Goal: Information Seeking & Learning: Get advice/opinions

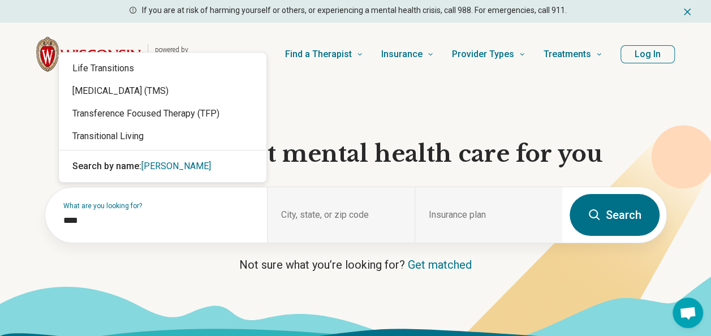
type input "*****"
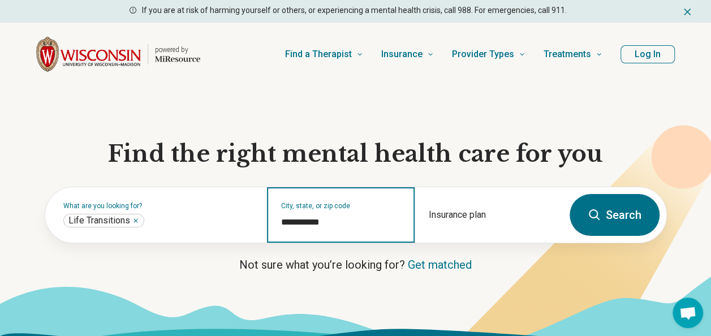
type input "**********"
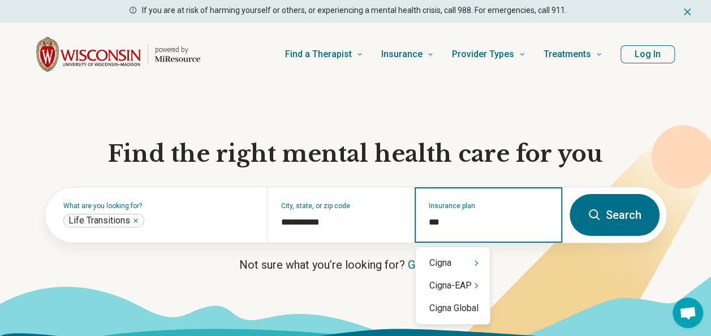
type input "****"
click at [439, 258] on div "Cigna" at bounding box center [452, 263] width 74 height 23
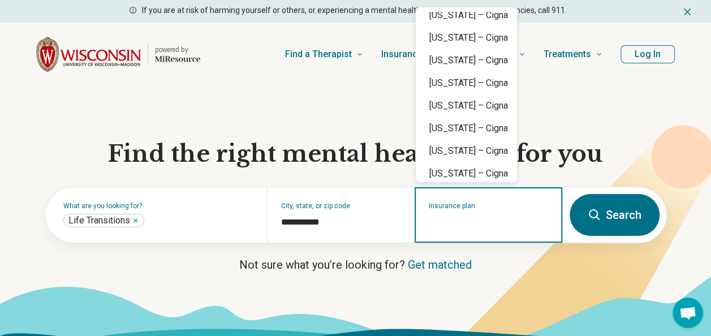
scroll to position [444, 0]
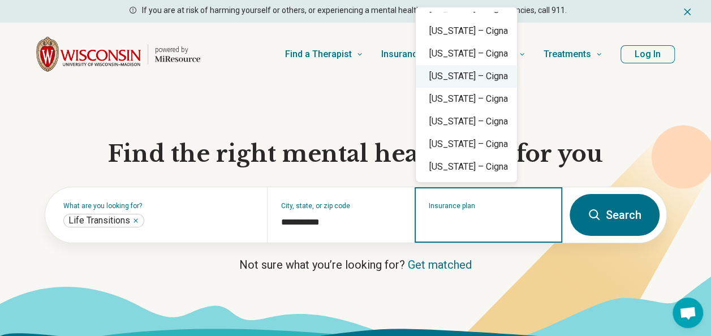
click at [480, 78] on div "Missouri – Cigna" at bounding box center [465, 76] width 101 height 23
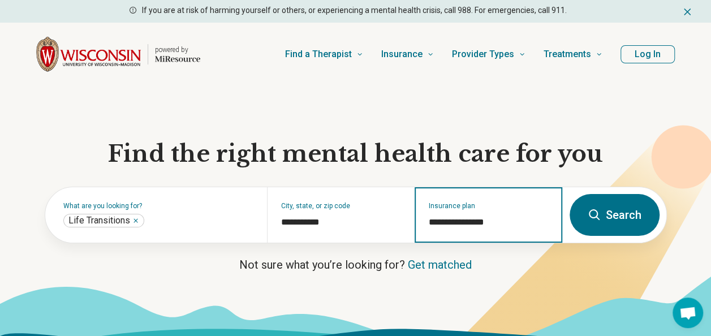
type input "**********"
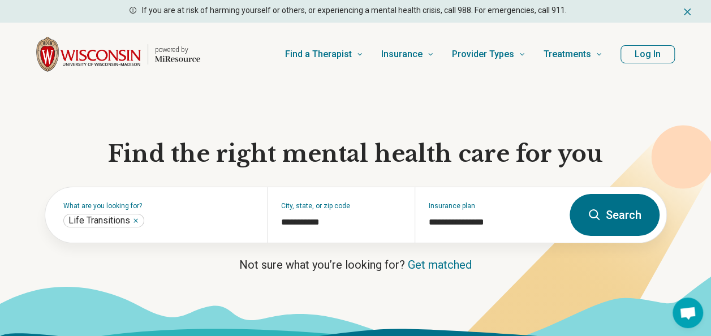
click at [592, 223] on button "Search" at bounding box center [614, 215] width 90 height 42
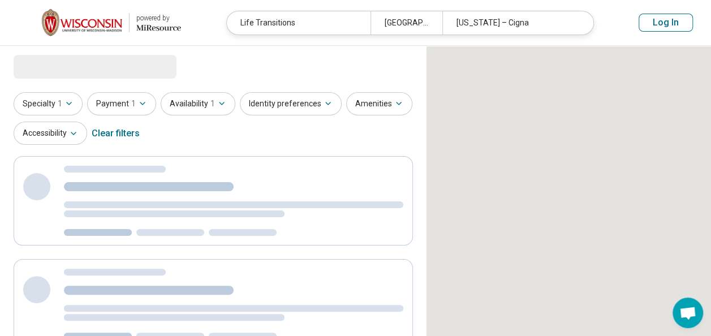
select select "***"
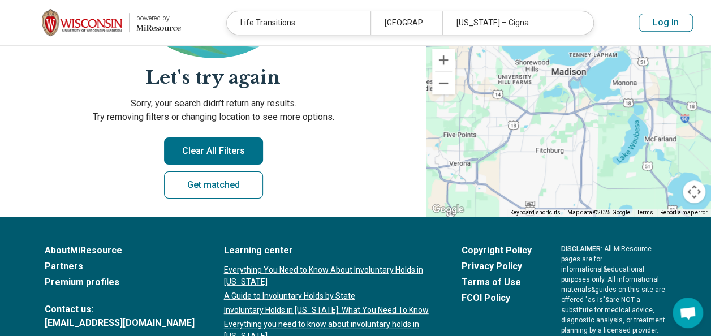
scroll to position [255, 0]
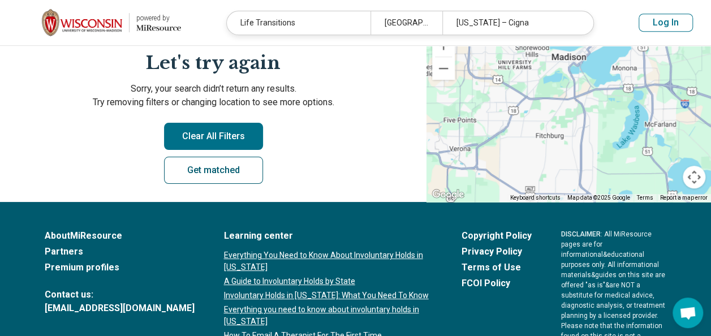
click at [209, 175] on link "Get matched" at bounding box center [213, 170] width 99 height 27
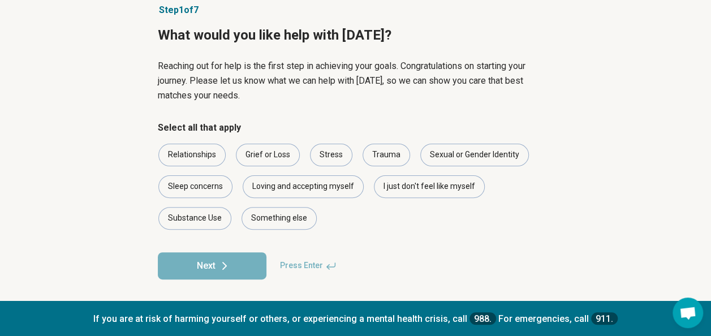
scroll to position [75, 0]
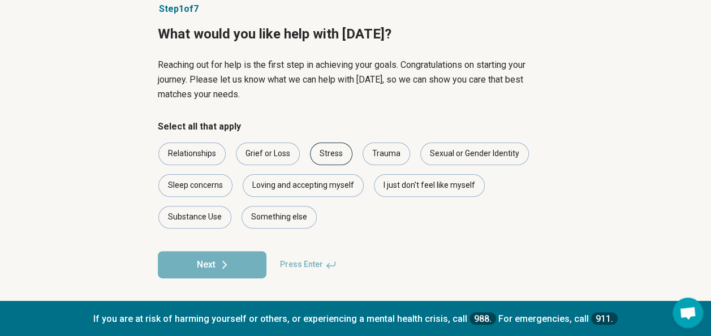
click at [326, 153] on div "Stress" at bounding box center [331, 153] width 42 height 23
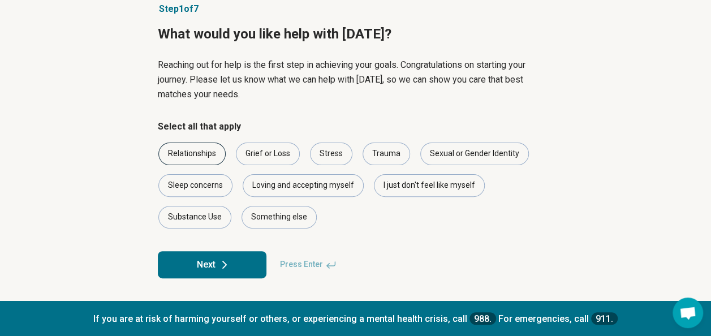
click at [179, 152] on div "Relationships" at bounding box center [191, 153] width 67 height 23
click at [211, 260] on button "Next" at bounding box center [212, 264] width 109 height 27
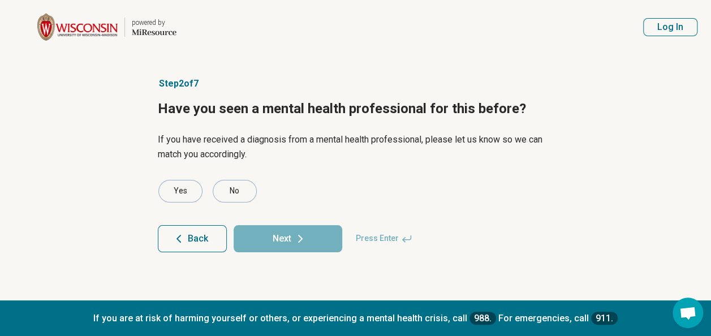
scroll to position [0, 0]
click at [249, 188] on div "No" at bounding box center [239, 191] width 44 height 23
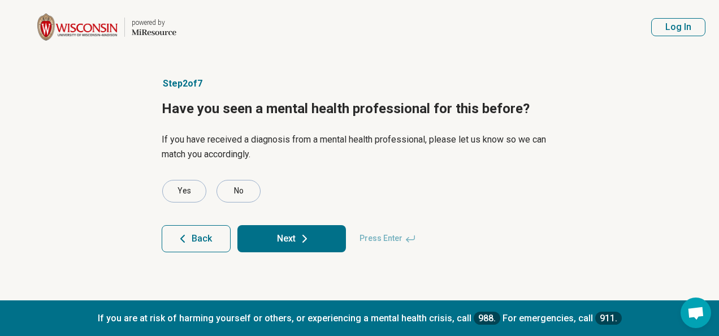
click at [283, 235] on button "Next" at bounding box center [291, 238] width 109 height 27
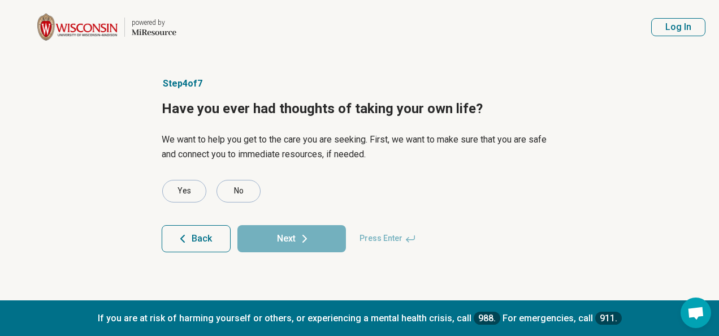
click at [247, 178] on article "Step 4 of 7 Have you ever had thoughts of taking your own life? We want to help…" at bounding box center [360, 177] width 432 height 246
click at [251, 198] on div "No" at bounding box center [239, 191] width 44 height 23
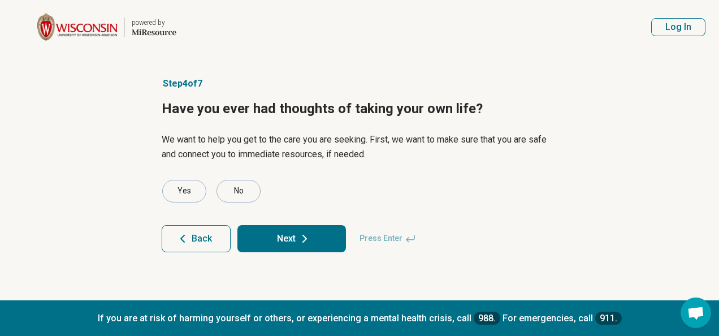
click at [275, 235] on button "Next" at bounding box center [291, 238] width 109 height 27
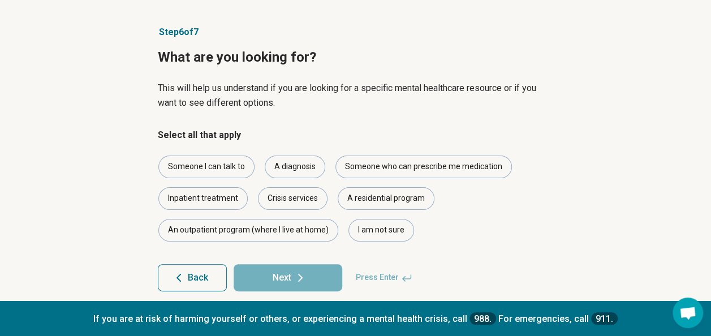
scroll to position [55, 0]
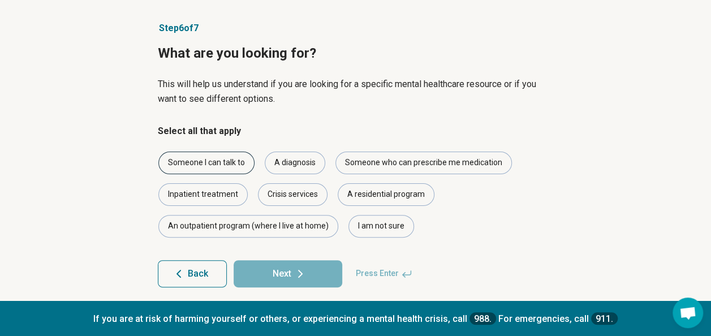
click at [230, 161] on div "Someone I can talk to" at bounding box center [206, 162] width 96 height 23
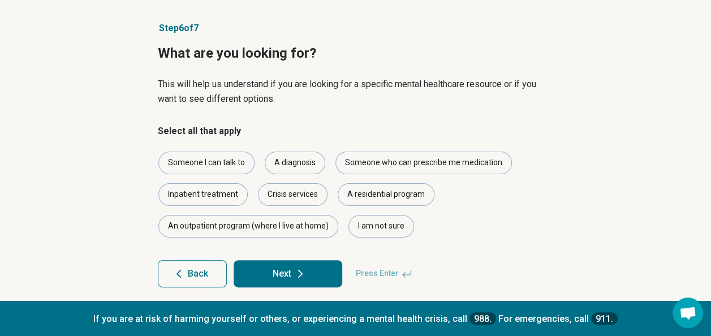
click at [278, 270] on button "Next" at bounding box center [287, 273] width 109 height 27
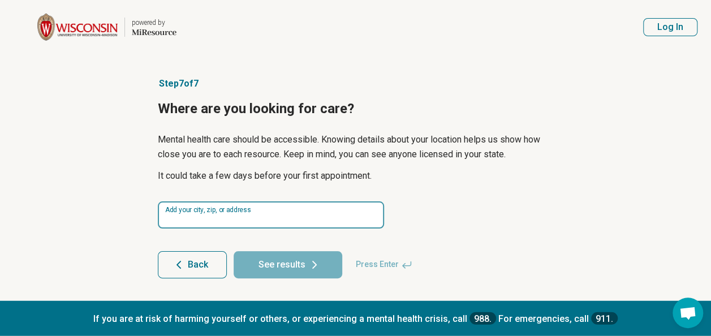
click at [264, 216] on input at bounding box center [271, 214] width 226 height 27
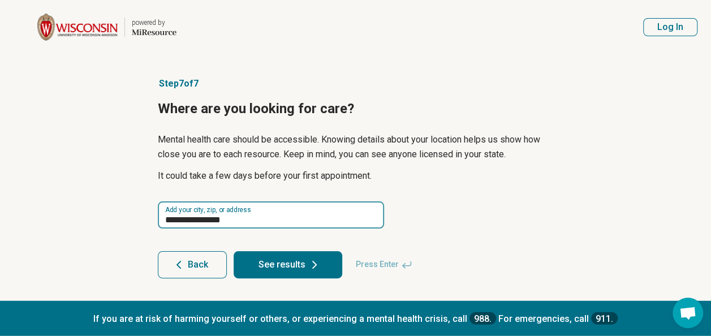
type input "**********"
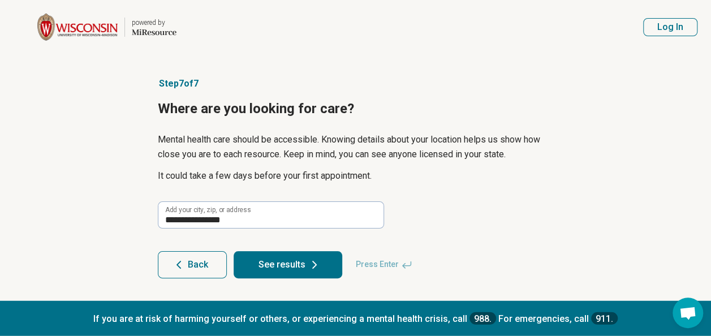
click at [284, 266] on button "See results" at bounding box center [287, 264] width 109 height 27
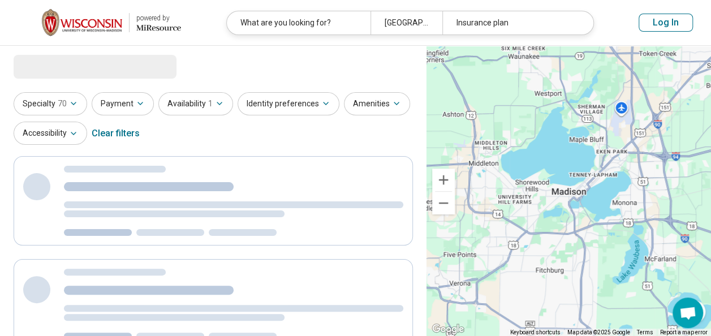
select select "***"
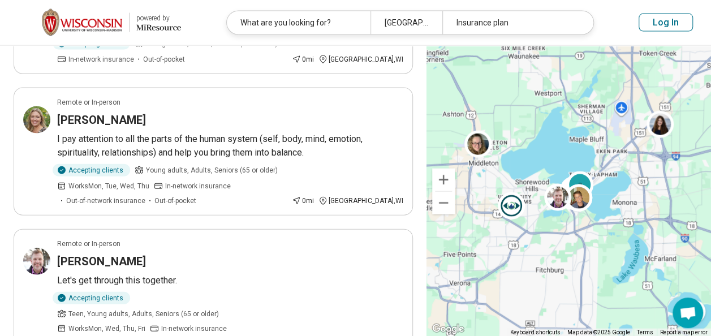
scroll to position [1152, 0]
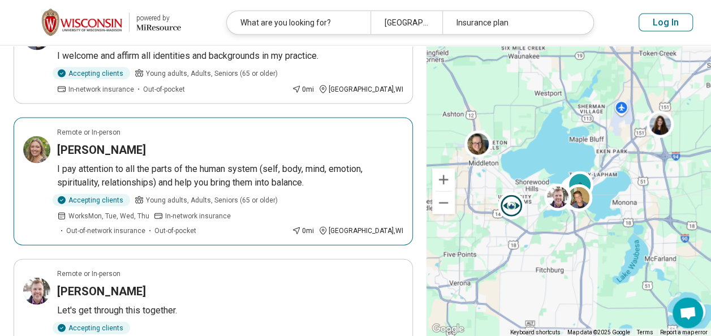
click at [231, 162] on p "I pay attention to all the parts of the human system (self, body, mind, emotion…" at bounding box center [230, 175] width 346 height 27
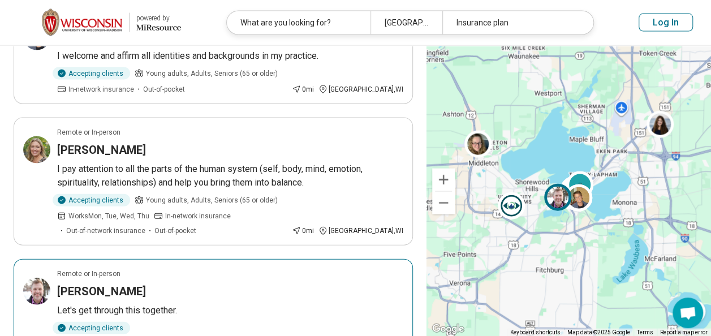
click at [127, 283] on h3 "James Niemeier" at bounding box center [101, 291] width 89 height 16
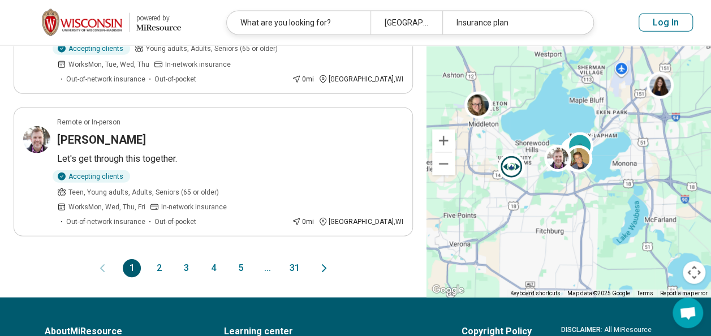
scroll to position [1310, 0]
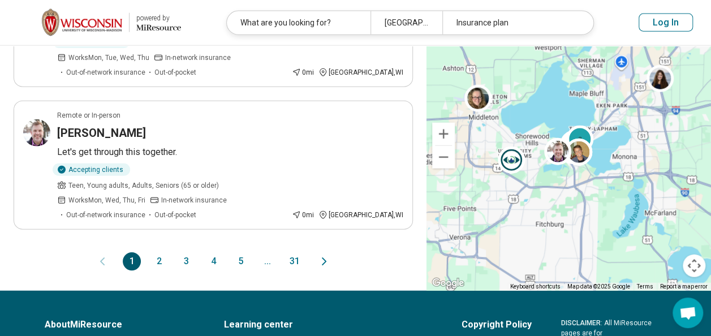
click at [162, 252] on button "2" at bounding box center [159, 261] width 18 height 18
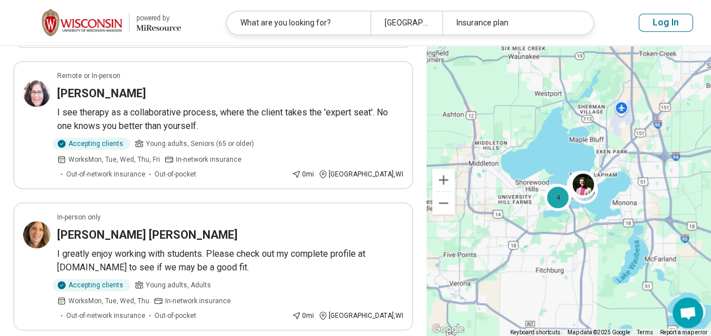
scroll to position [282, 0]
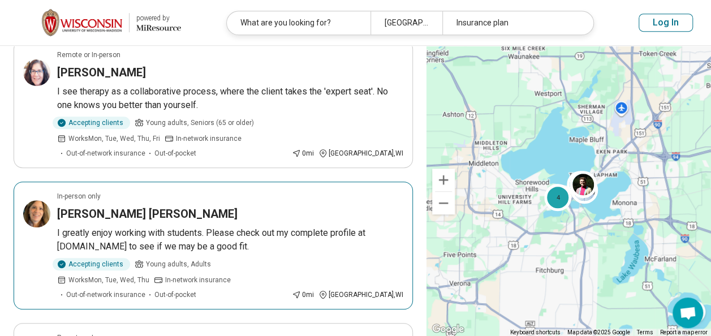
click at [120, 206] on h3 "Jill Klotz Flitter" at bounding box center [147, 214] width 180 height 16
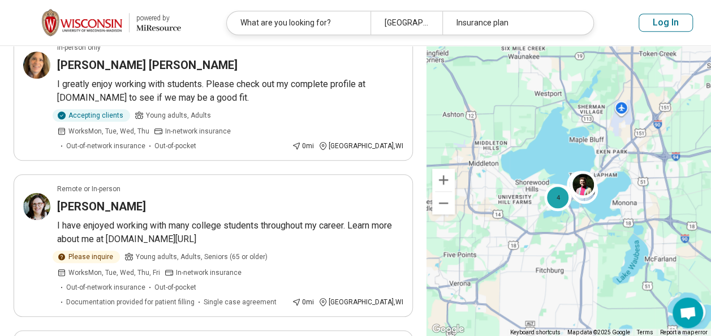
scroll to position [438, 0]
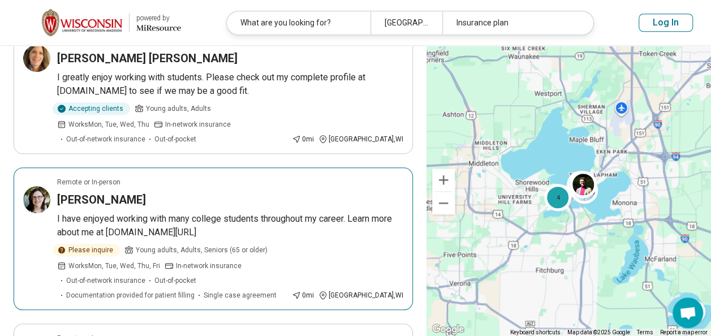
click at [286, 212] on p "I have enjoyed working with many college students throughout my career. Learn m…" at bounding box center [230, 225] width 346 height 27
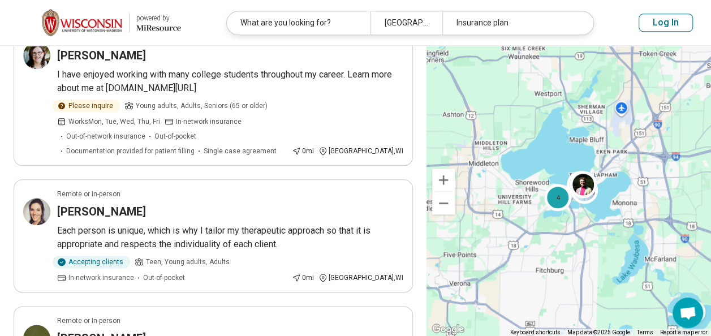
scroll to position [590, 0]
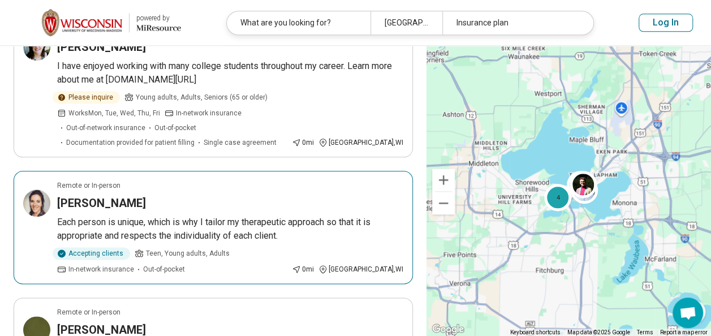
click at [259, 215] on p "Each person is unique, which is why I tailor my therapeutic approach so that it…" at bounding box center [230, 228] width 346 height 27
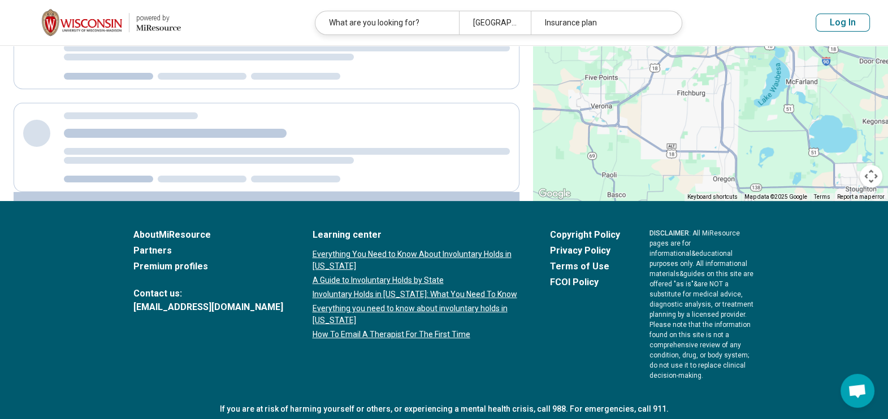
scroll to position [0, 0]
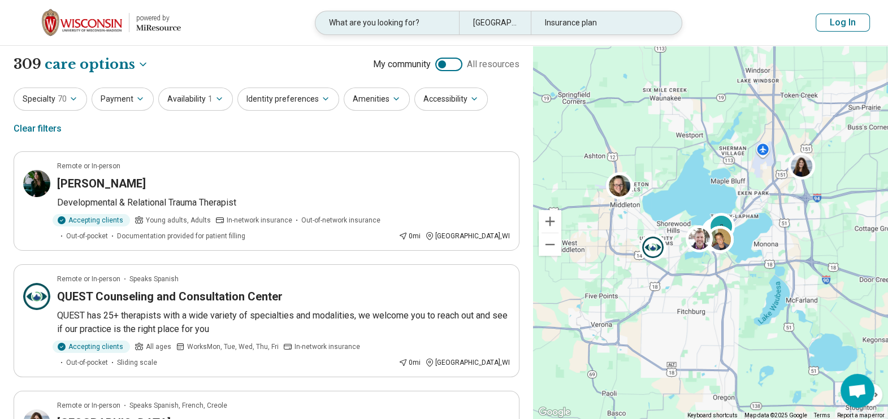
click at [413, 21] on div "What are you looking for?" at bounding box center [387, 22] width 144 height 23
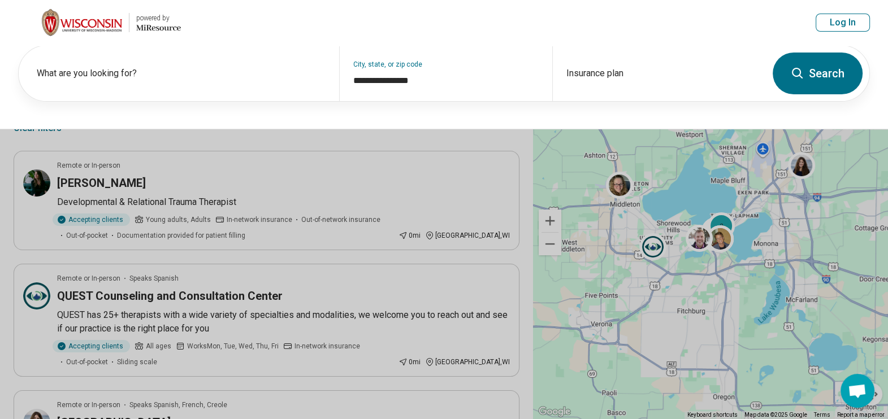
click at [483, 180] on button at bounding box center [444, 209] width 888 height 419
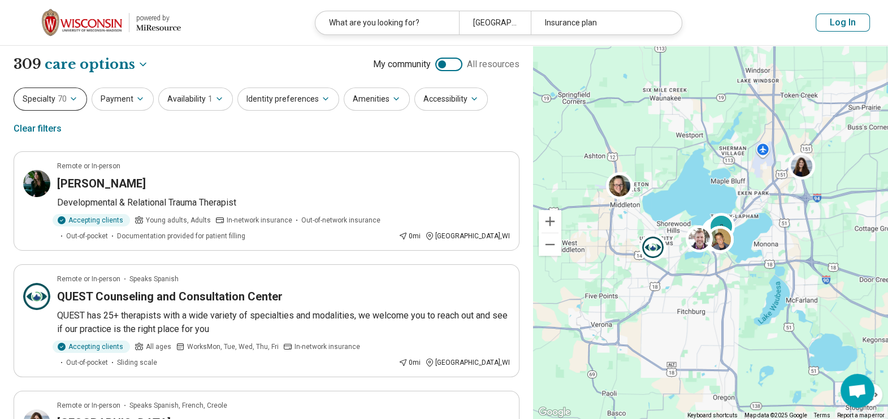
click at [69, 97] on icon "button" at bounding box center [73, 98] width 9 height 9
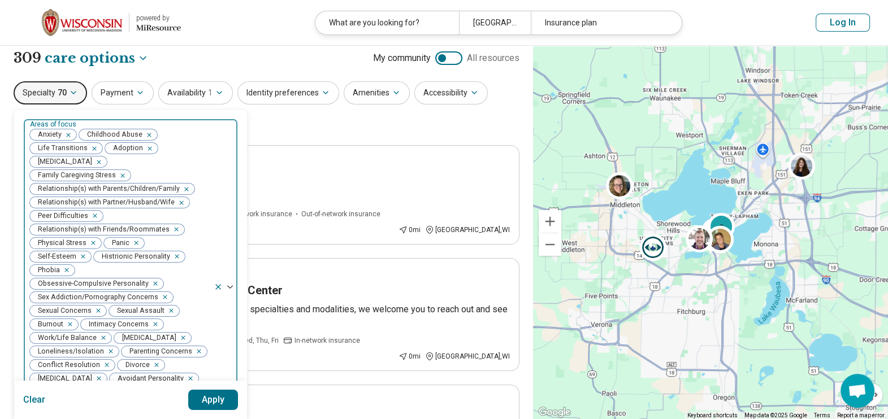
click at [54, 142] on div "Anxiety Childhood Abuse Life Transitions Adoption Borderline Personality Family…" at bounding box center [119, 287] width 190 height 337
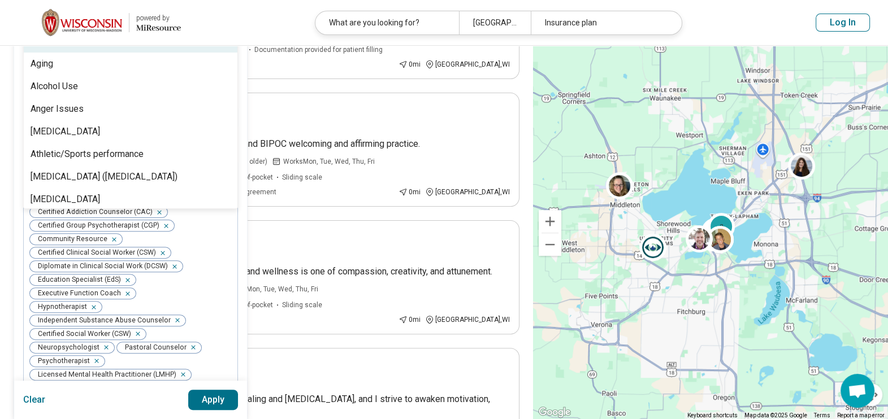
scroll to position [462, 0]
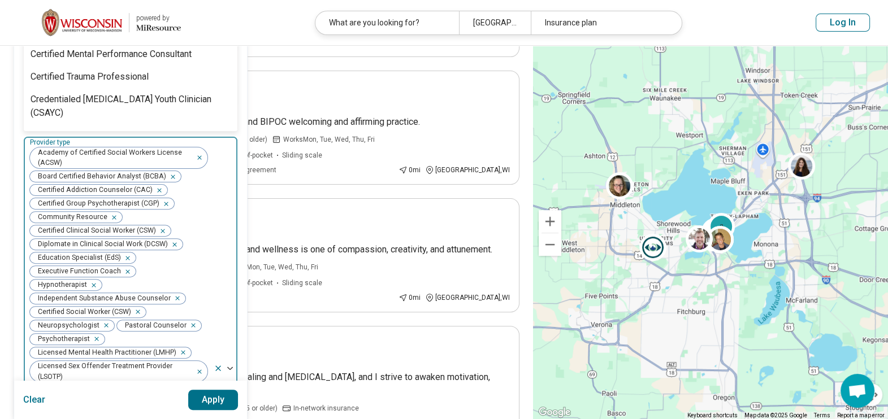
click at [229, 335] on img at bounding box center [230, 368] width 6 height 3
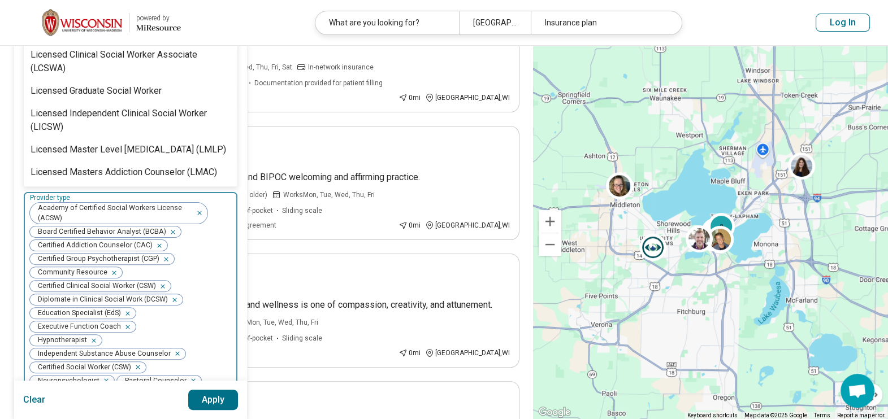
scroll to position [313, 0]
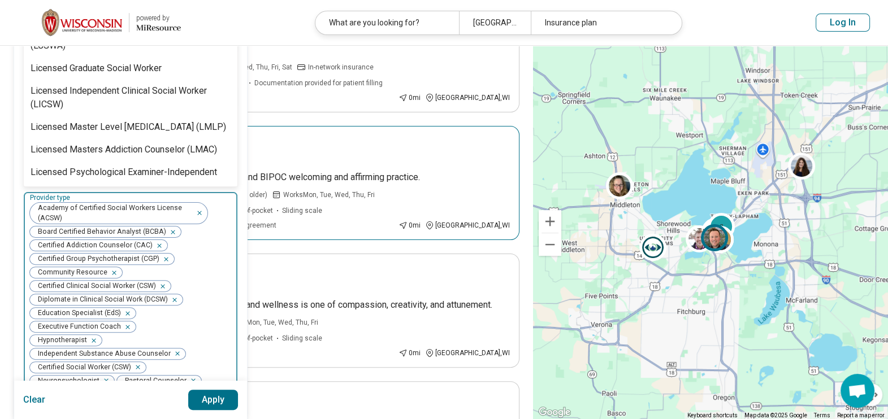
click at [289, 127] on article "Remote or In-person Timothy Fredrickson Mindful Madison is an LGBTQIA+ and BIPO…" at bounding box center [267, 183] width 506 height 114
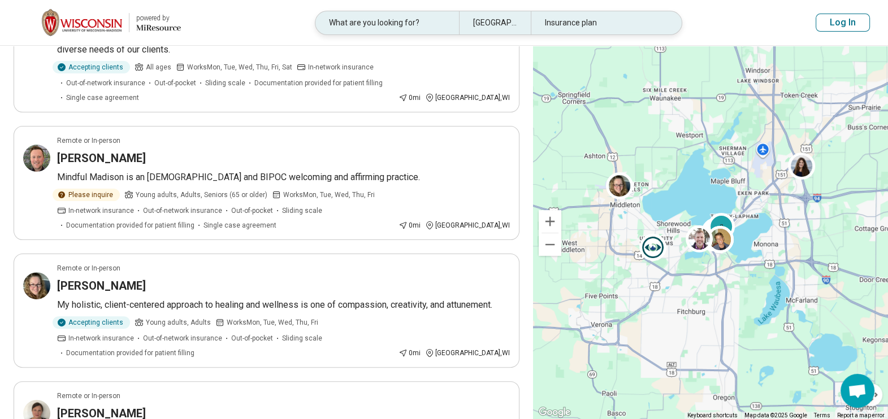
click at [371, 20] on div "What are you looking for?" at bounding box center [387, 22] width 144 height 23
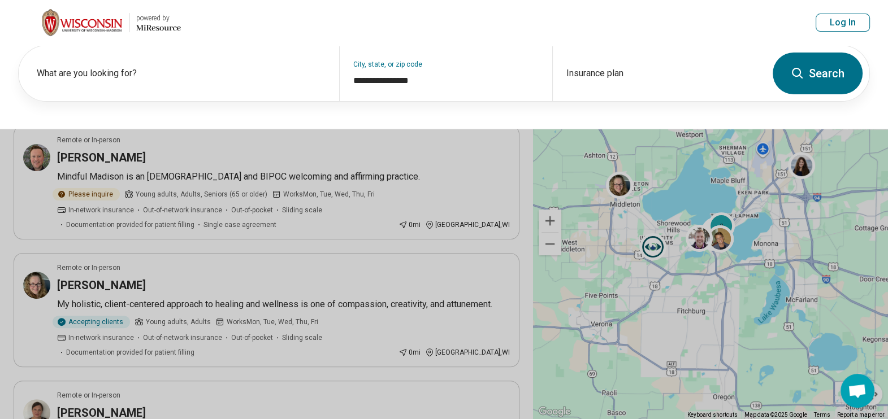
scroll to position [406, 0]
click at [199, 72] on label "What are you looking for?" at bounding box center [181, 74] width 289 height 14
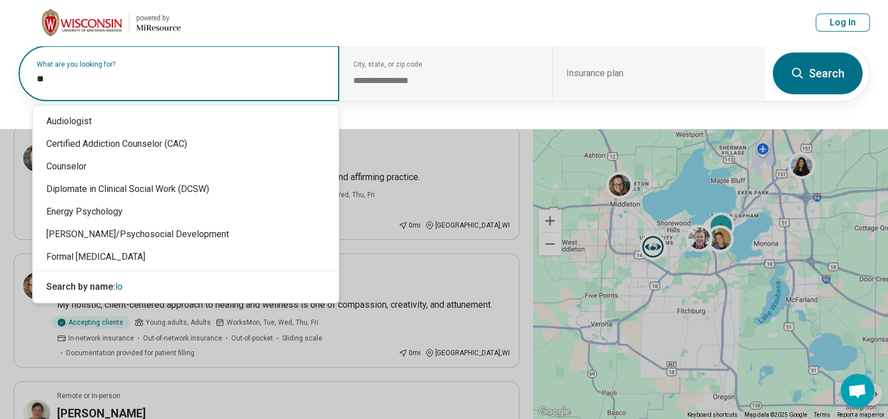
type input "*"
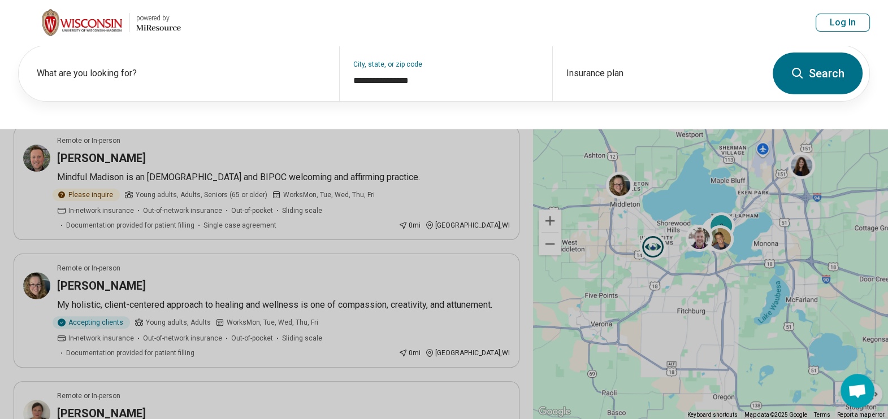
click at [501, 185] on button at bounding box center [444, 209] width 888 height 419
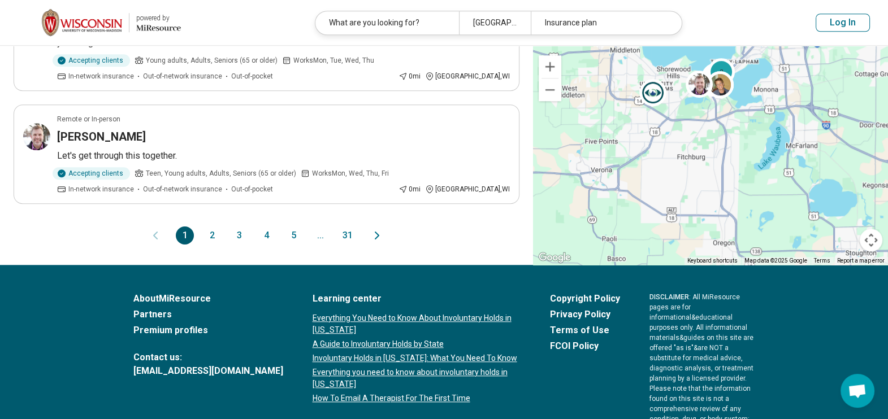
scroll to position [1187, 0]
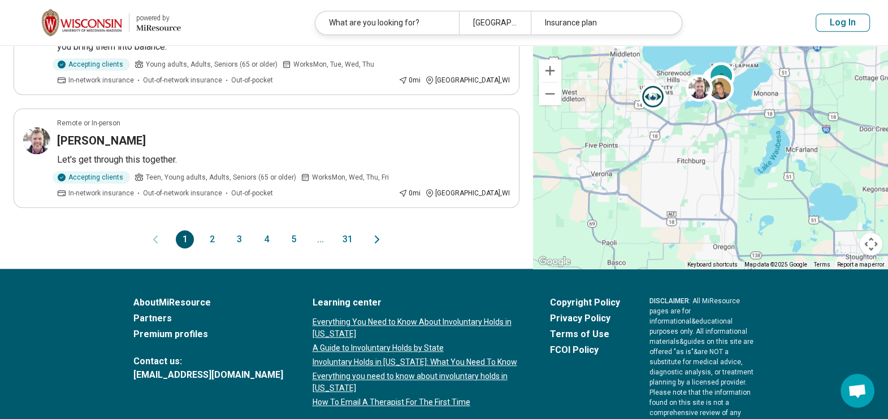
click at [263, 231] on button "4" at bounding box center [266, 240] width 18 height 18
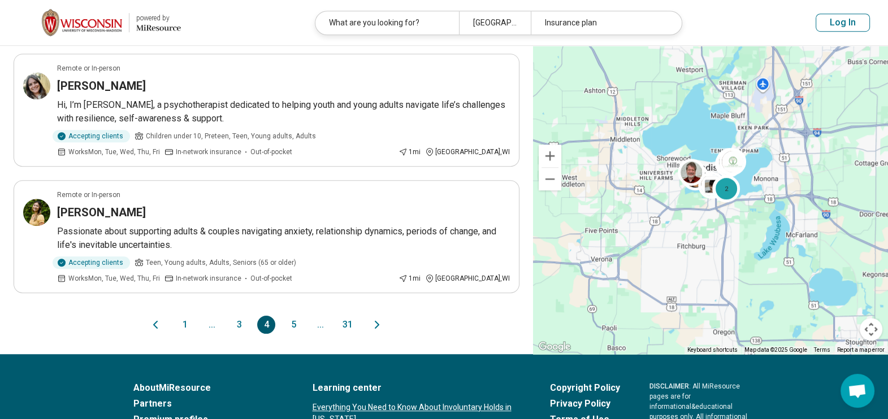
scroll to position [1100, 0]
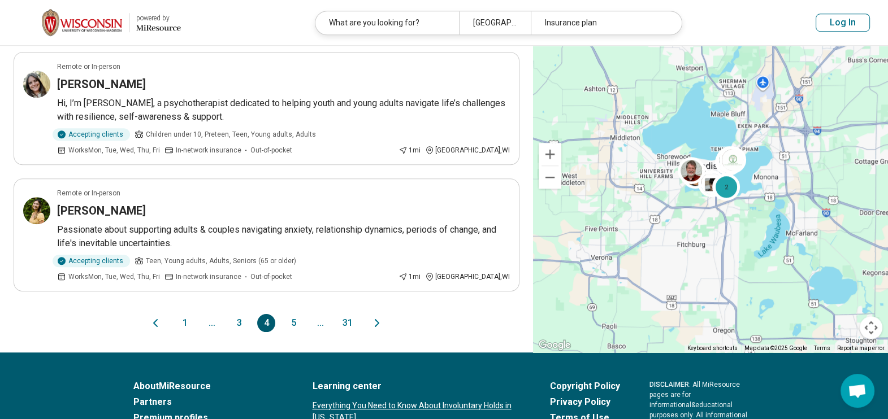
click at [292, 314] on button "5" at bounding box center [293, 323] width 18 height 18
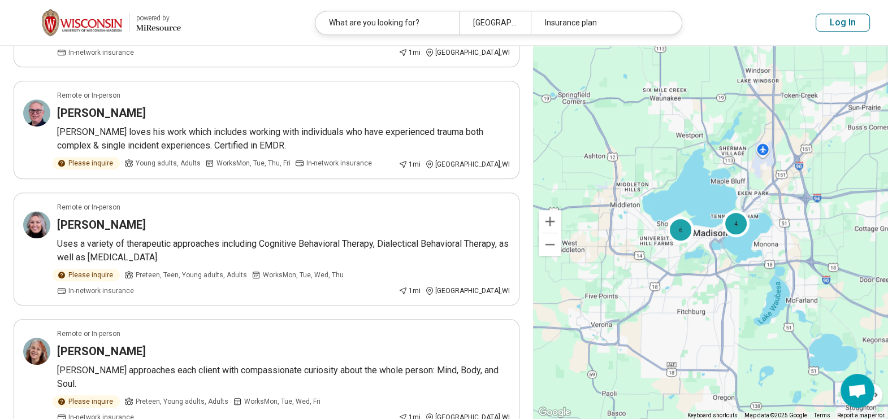
scroll to position [939, 0]
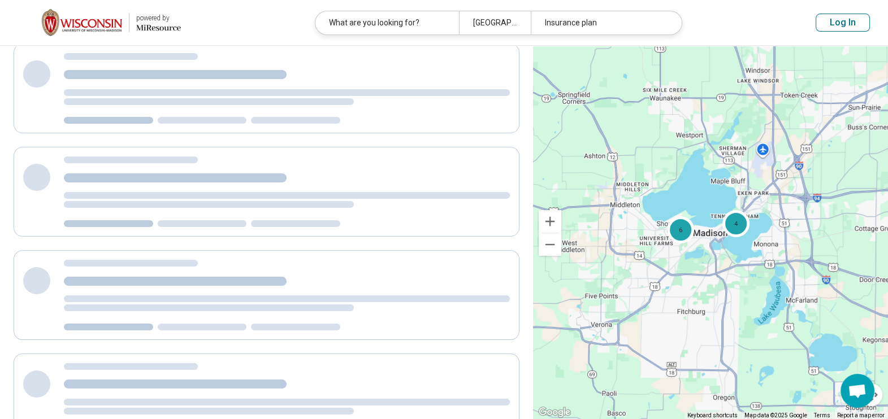
scroll to position [0, 0]
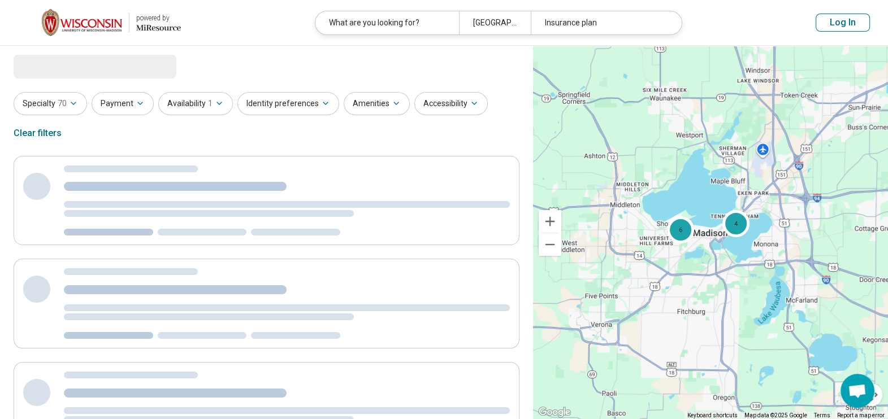
select select "***"
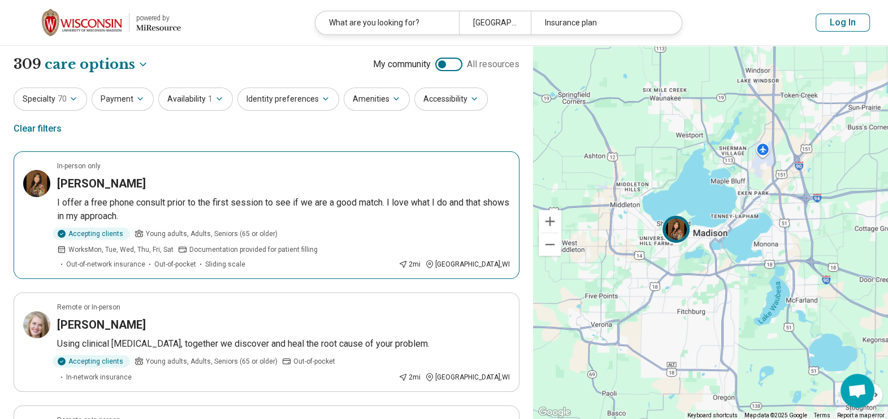
click at [222, 200] on p "I offer a free phone consult prior to the first session to see if we are a good…" at bounding box center [283, 209] width 453 height 27
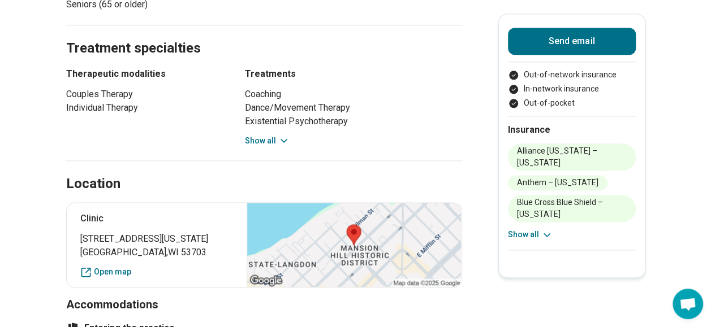
scroll to position [640, 0]
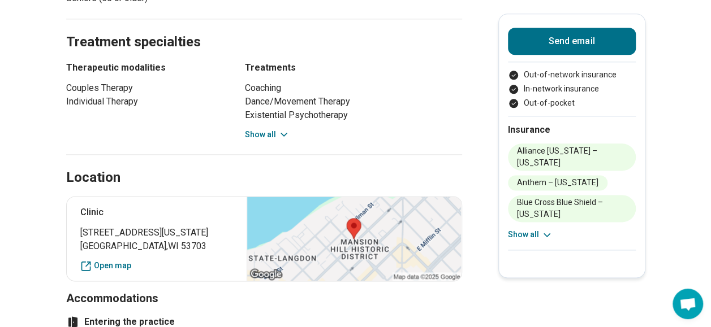
click at [389, 197] on div at bounding box center [353, 239] width 214 height 84
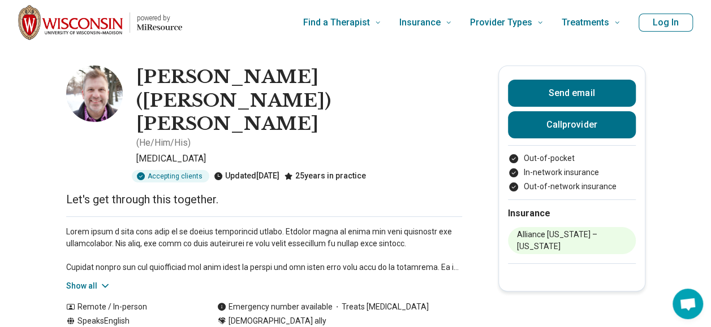
click at [81, 280] on button "Show all" at bounding box center [88, 286] width 45 height 12
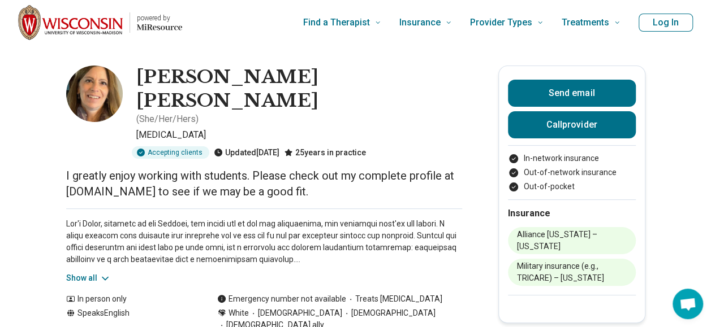
click at [189, 247] on div "Show all" at bounding box center [264, 247] width 396 height 76
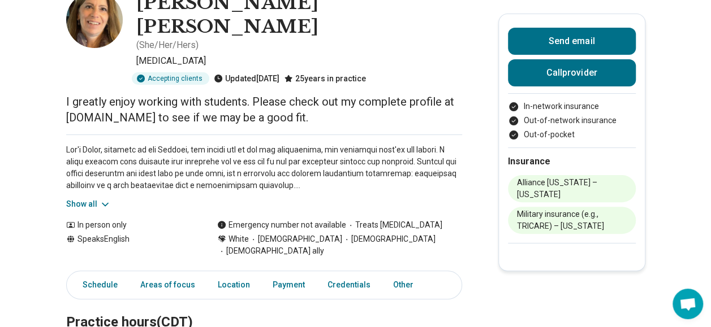
scroll to position [76, 0]
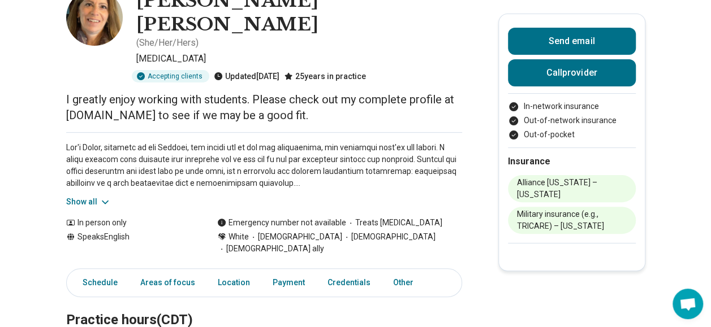
click at [109, 197] on icon at bounding box center [104, 202] width 11 height 11
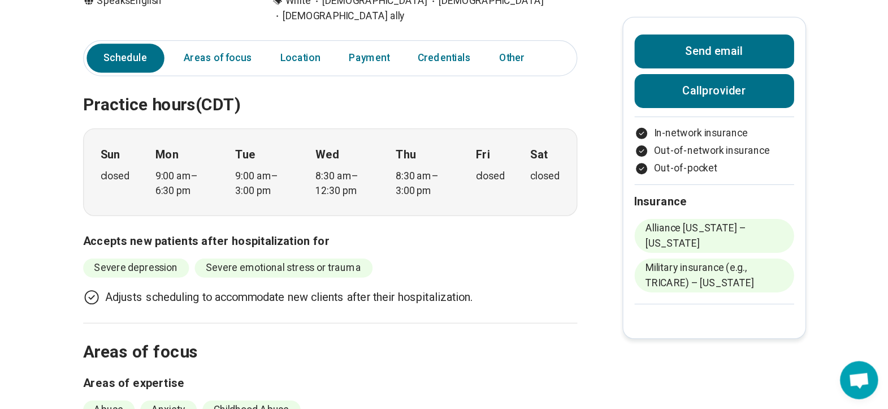
scroll to position [0, 0]
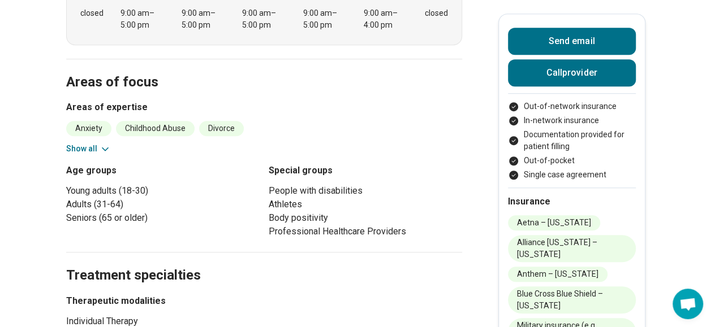
scroll to position [321, 0]
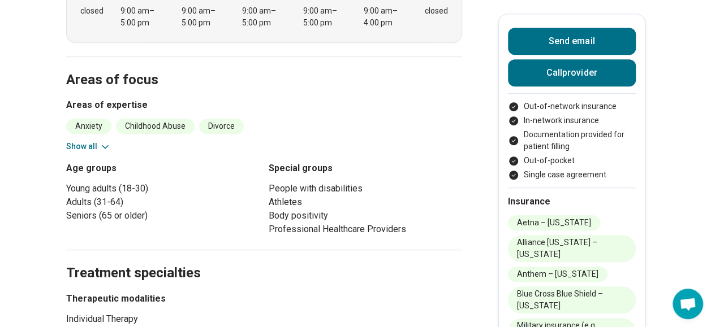
click at [85, 141] on button "Show all" at bounding box center [88, 147] width 45 height 12
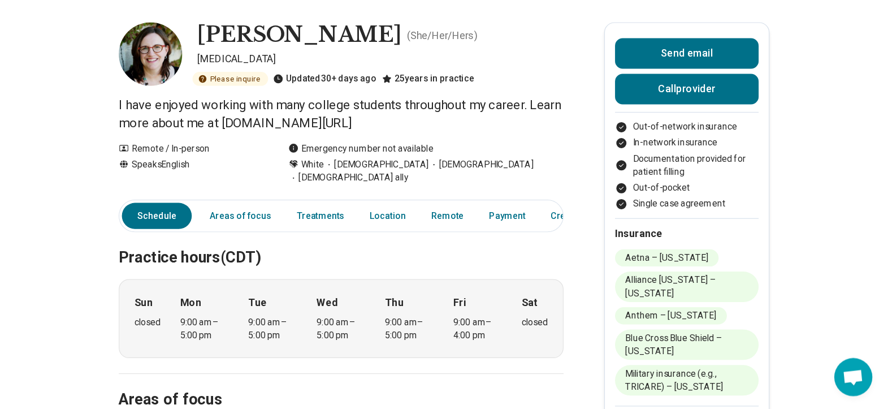
scroll to position [46, 0]
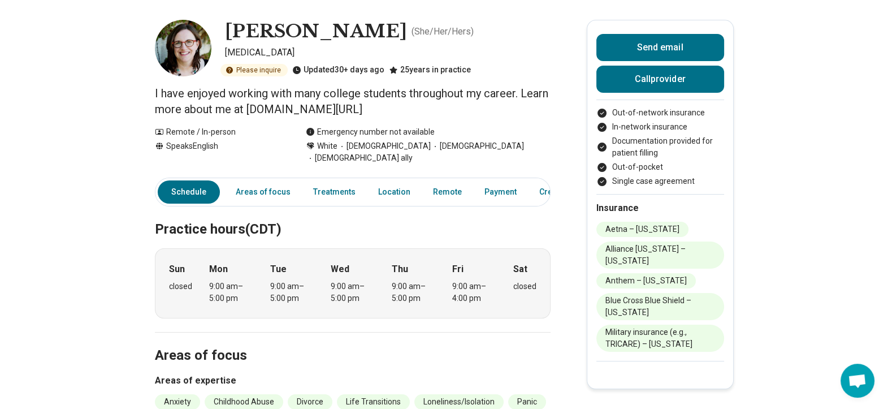
drag, startPoint x: 283, startPoint y: 110, endPoint x: 530, endPoint y: 105, distance: 246.5
click at [530, 105] on p "I have enjoyed working with many college students throughout my career. Learn m…" at bounding box center [353, 101] width 396 height 32
copy p "www.integralpsychology.com/therapists/lauren"
click at [354, 110] on p "I have enjoyed working with many college students throughout my career. Learn m…" at bounding box center [353, 101] width 396 height 32
drag, startPoint x: 284, startPoint y: 110, endPoint x: 521, endPoint y: 107, distance: 237.4
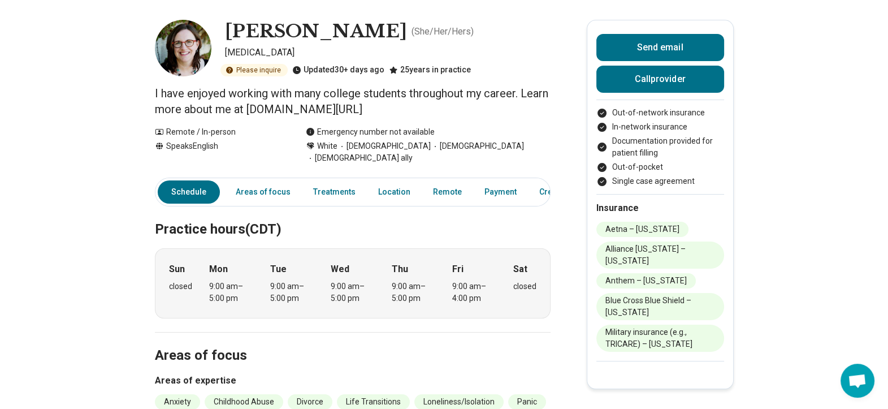
click at [521, 107] on p "I have enjoyed working with many college students throughout my career. Learn m…" at bounding box center [353, 101] width 396 height 32
copy p "www.integralpsychology.com/therapists/lauren"
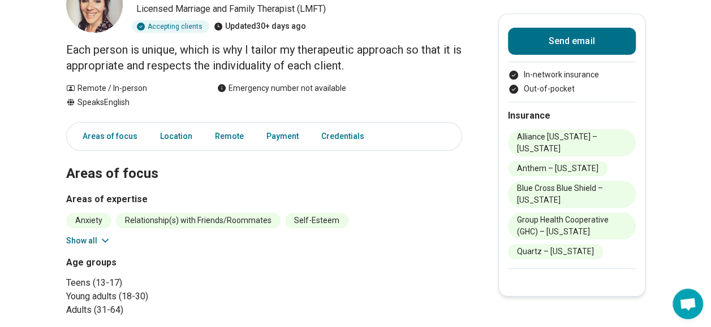
scroll to position [90, 0]
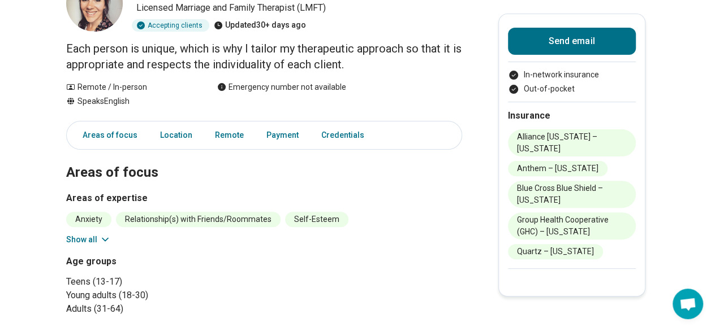
click at [95, 240] on button "Show all" at bounding box center [88, 240] width 45 height 12
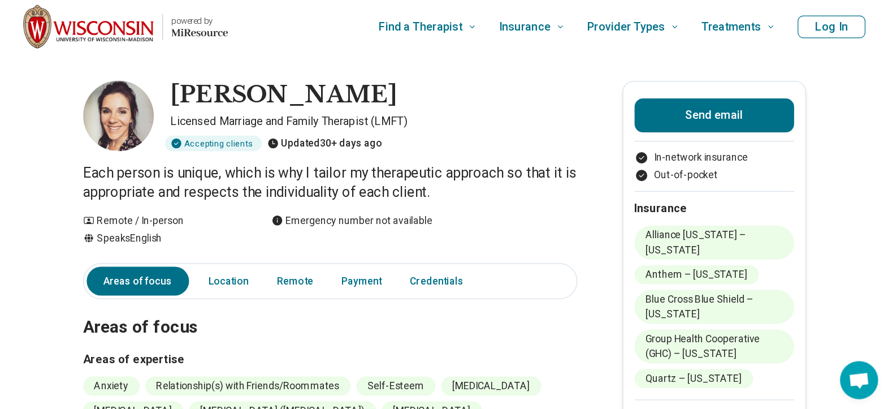
scroll to position [0, 0]
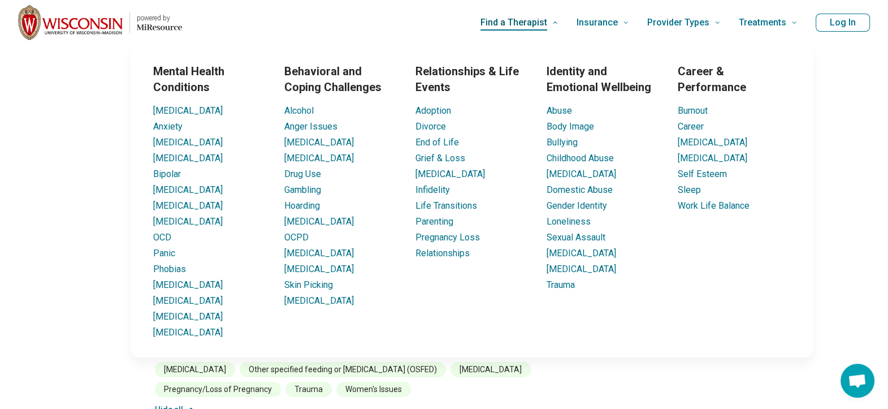
drag, startPoint x: 677, startPoint y: 2, endPoint x: 516, endPoint y: 42, distance: 166.0
click at [516, 42] on link "Find a Therapist" at bounding box center [519, 22] width 78 height 45
click at [559, 22] on link "Find a Therapist" at bounding box center [519, 22] width 78 height 45
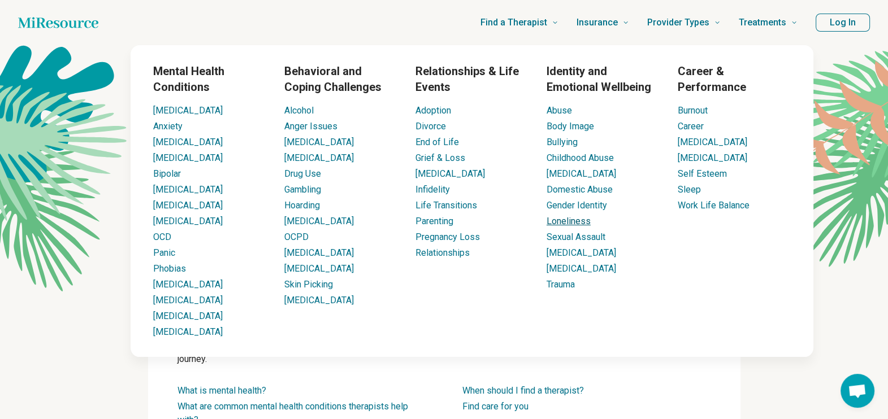
click at [560, 221] on link "Loneliness" at bounding box center [569, 221] width 44 height 11
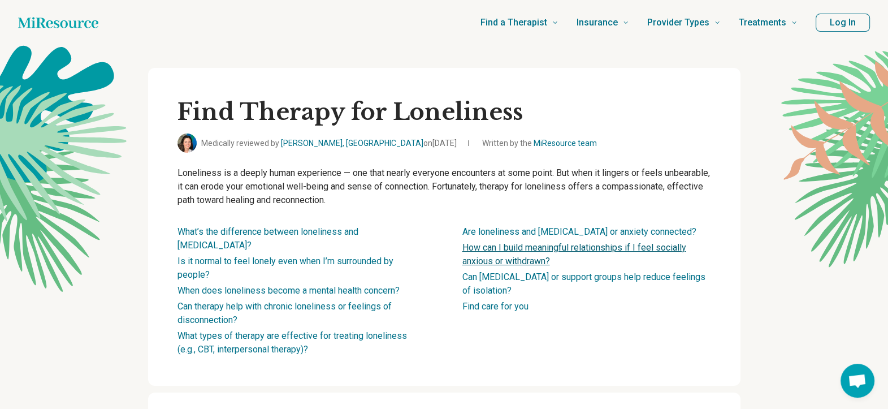
click at [537, 252] on link "How can I build meaningful relationships if I feel socially anxious or withdraw…" at bounding box center [574, 254] width 224 height 24
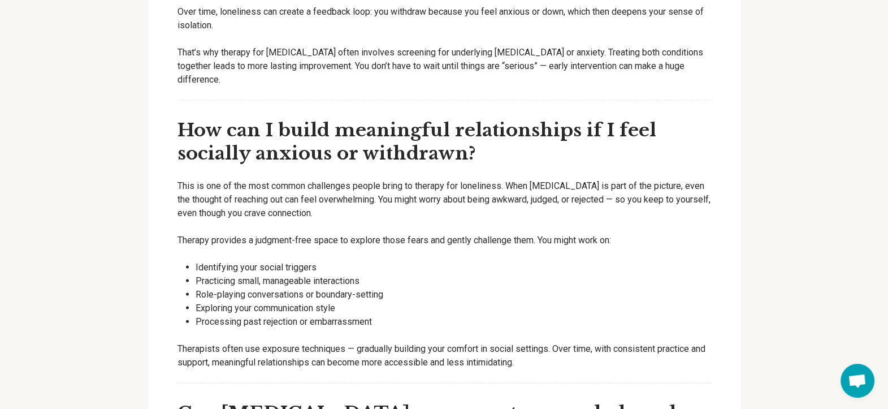
scroll to position [3045, 0]
